Goal: Answer question/provide support

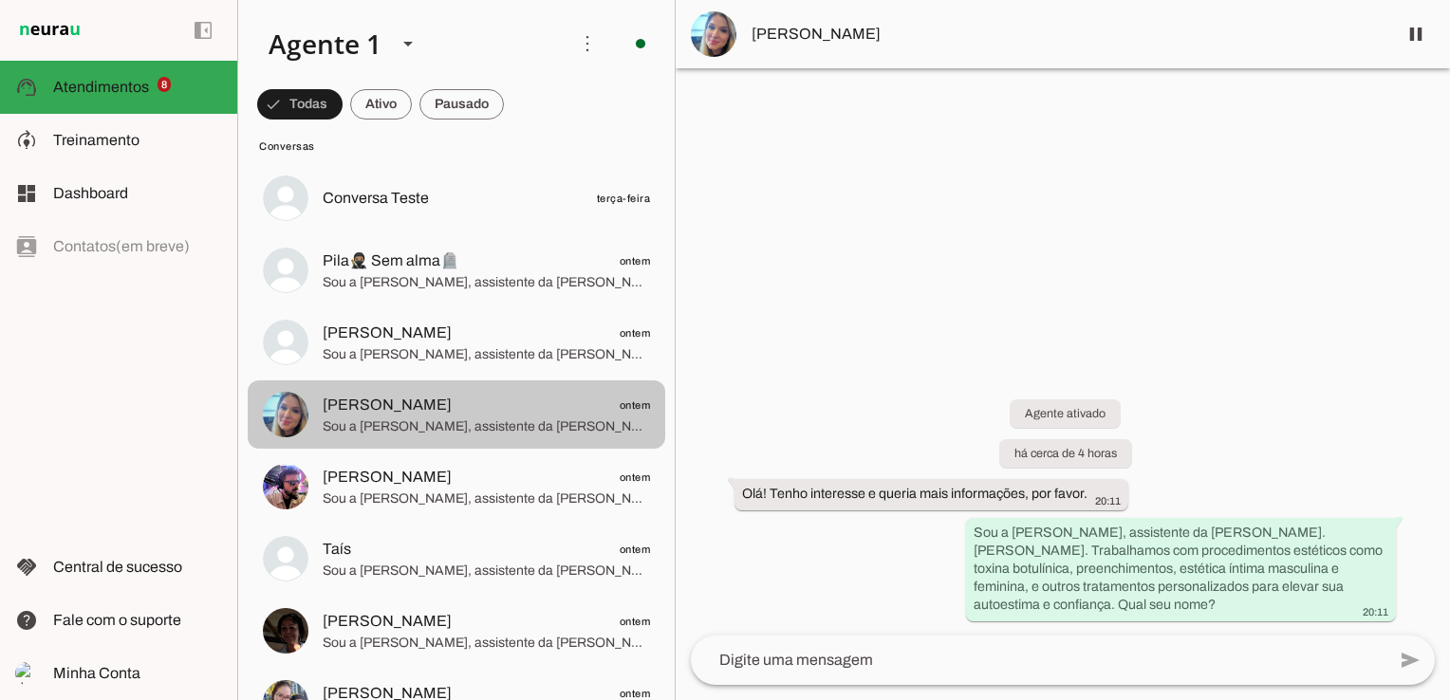
scroll to position [664, 0]
